Goal: Information Seeking & Learning: Find specific fact

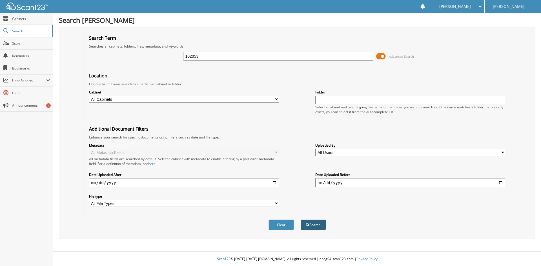
type input "102053"
click at [322, 225] on button "Search" at bounding box center [312, 225] width 25 height 10
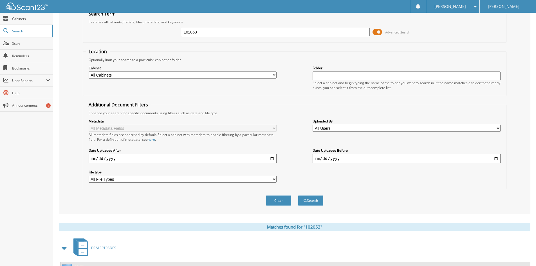
scroll to position [80, 0]
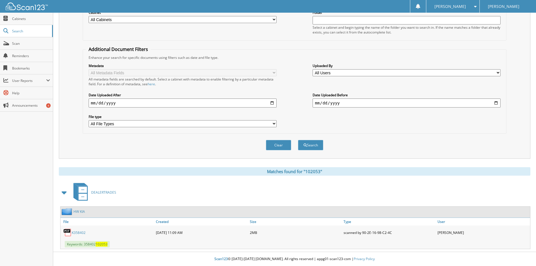
click at [82, 233] on link "K358402" at bounding box center [79, 232] width 14 height 5
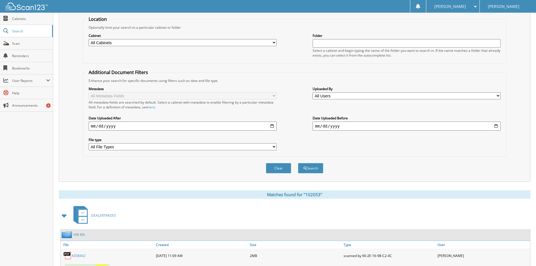
scroll to position [0, 0]
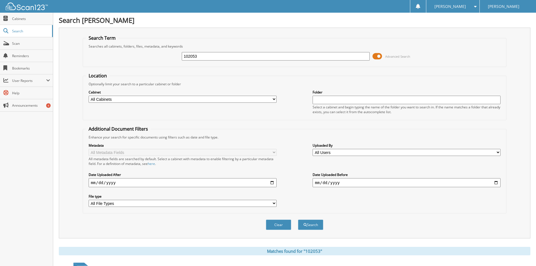
drag, startPoint x: 208, startPoint y: 57, endPoint x: 100, endPoint y: 51, distance: 108.3
click at [100, 52] on div "102053 Advanced Search" at bounding box center [295, 56] width 418 height 15
type input "194476"
click at [306, 226] on span "submit" at bounding box center [305, 224] width 3 height 3
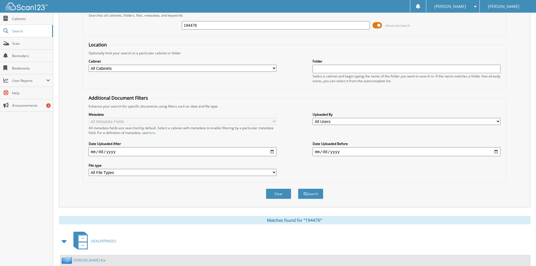
scroll to position [80, 0]
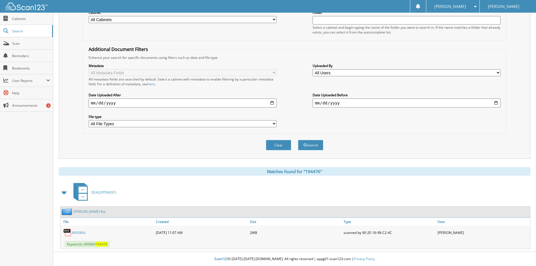
click at [83, 233] on link "K695864" at bounding box center [79, 232] width 14 height 5
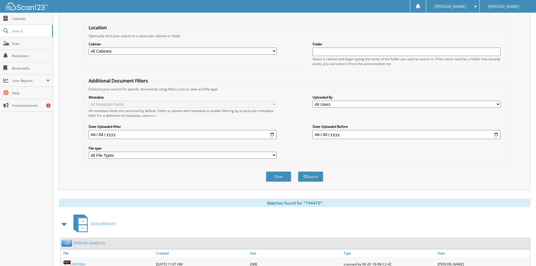
scroll to position [0, 0]
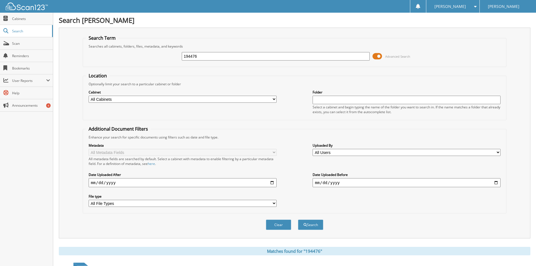
drag, startPoint x: 216, startPoint y: 59, endPoint x: 100, endPoint y: 39, distance: 118.1
click at [107, 48] on fieldset "Search Term Searches all cabinets, folders, files, metadata, and keywords 19447…" at bounding box center [295, 51] width 424 height 32
type input "576022"
click at [309, 224] on button "Search" at bounding box center [310, 225] width 25 height 10
